Goal: Transaction & Acquisition: Purchase product/service

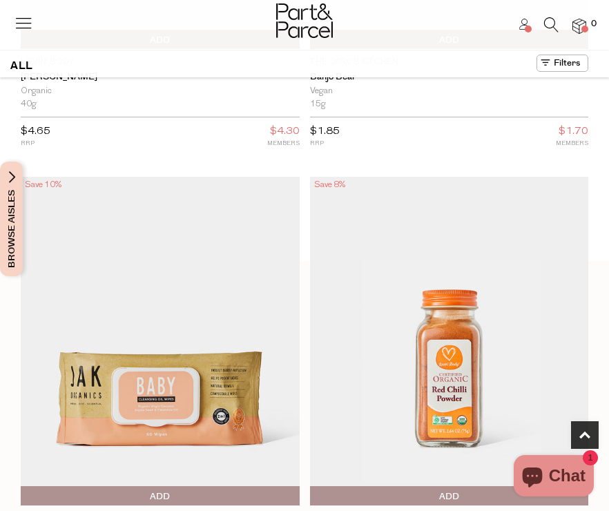
scroll to position [847, 0]
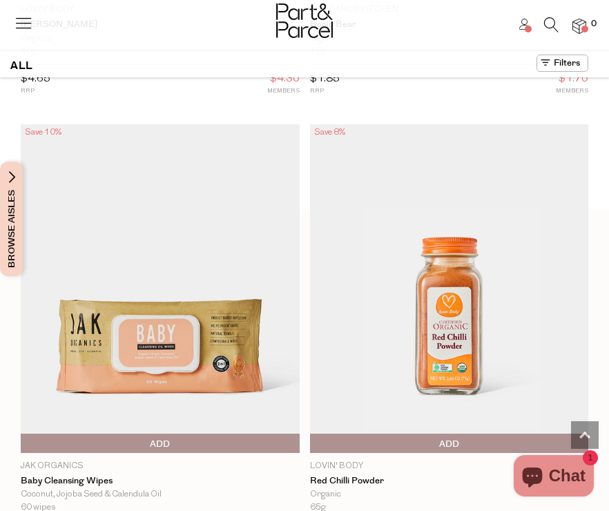
click at [19, 32] on link at bounding box center [23, 28] width 19 height 15
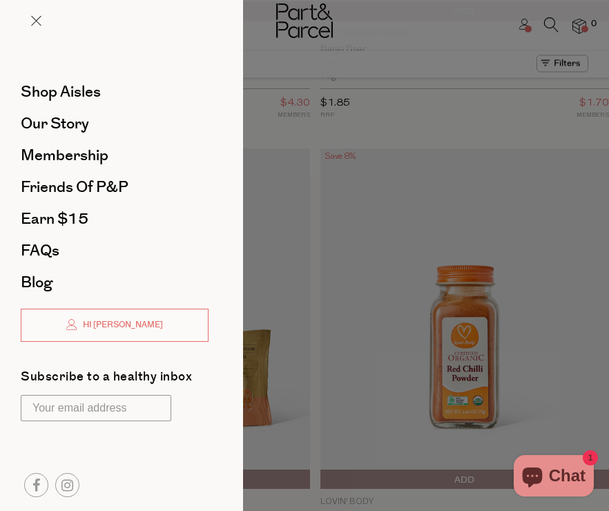
scroll to position [0, 0]
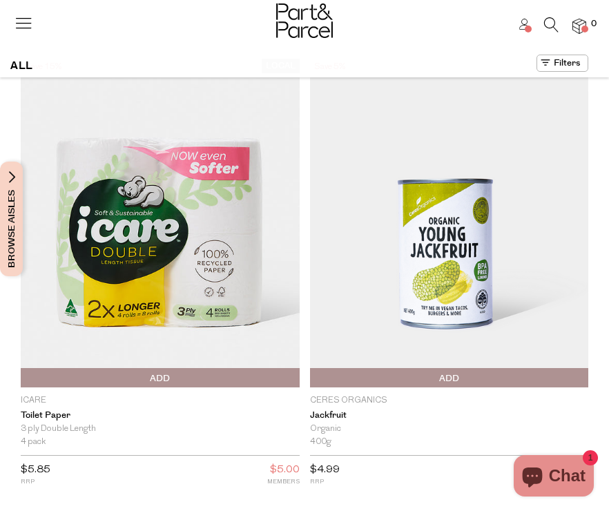
click at [11, 198] on span "Browse Aisles" at bounding box center [11, 219] width 15 height 115
click at [11, 171] on span "Browse Aisles" at bounding box center [11, 219] width 15 height 115
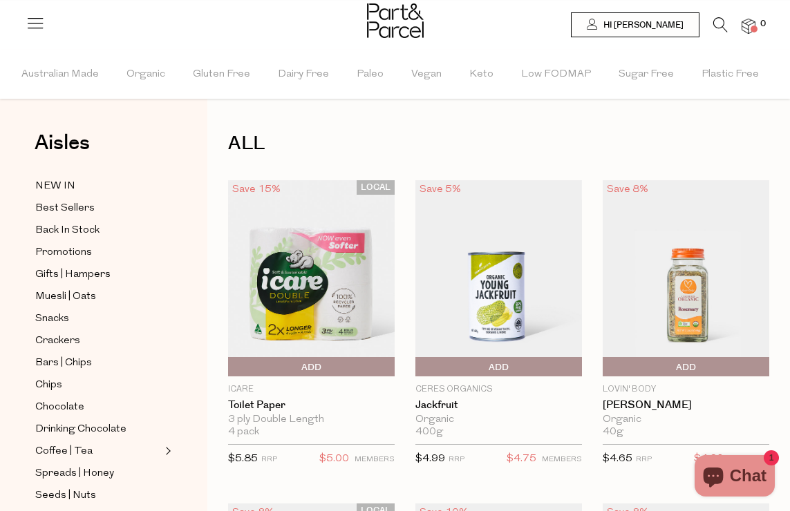
click at [29, 27] on icon at bounding box center [35, 22] width 19 height 19
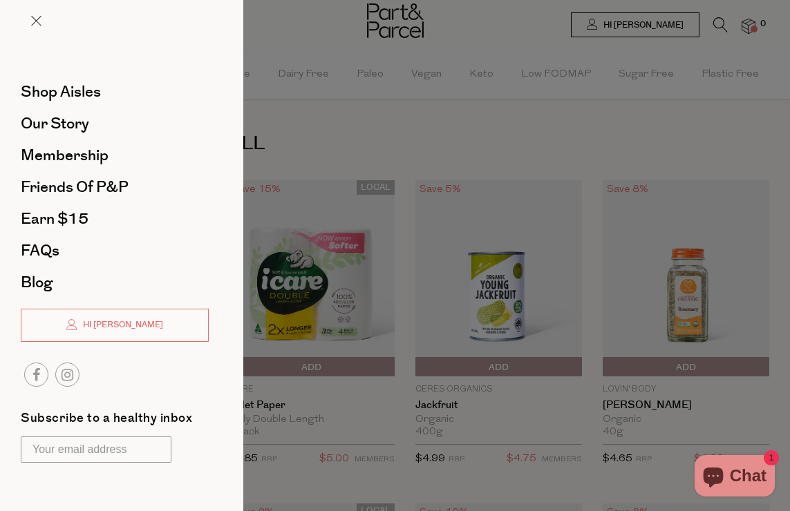
click at [384, 173] on div at bounding box center [395, 255] width 790 height 511
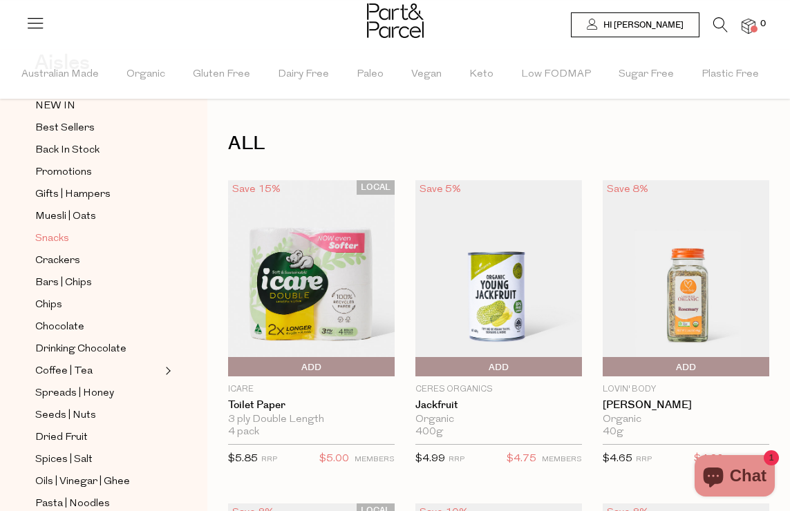
scroll to position [82, 0]
click at [70, 322] on span "Chocolate" at bounding box center [59, 326] width 49 height 17
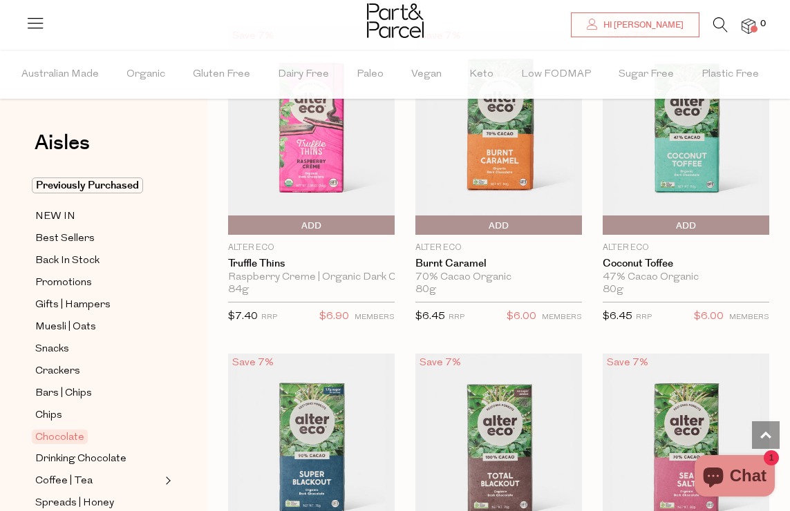
scroll to position [1888, 0]
